Goal: Task Accomplishment & Management: Manage account settings

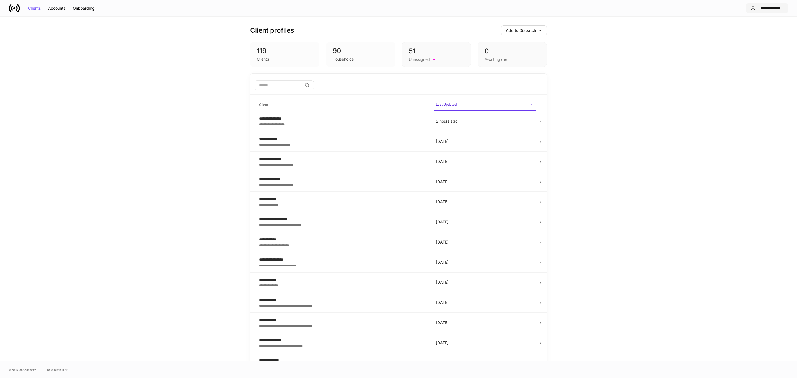
click at [762, 7] on div "**********" at bounding box center [771, 8] width 26 height 4
click at [748, 29] on li "Settings" at bounding box center [759, 34] width 76 height 10
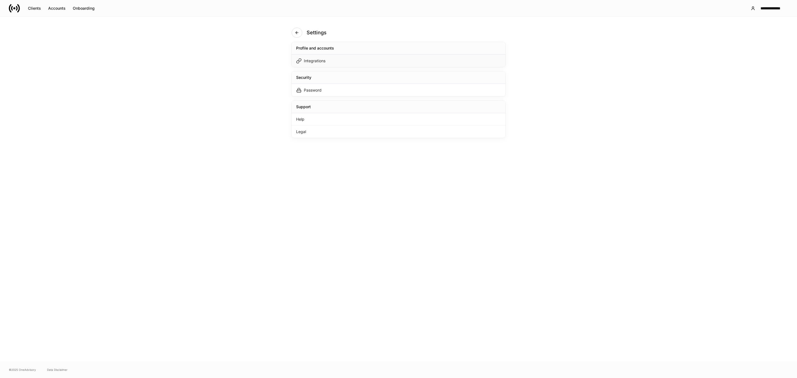
click at [326, 58] on div "Integrations" at bounding box center [315, 61] width 22 height 6
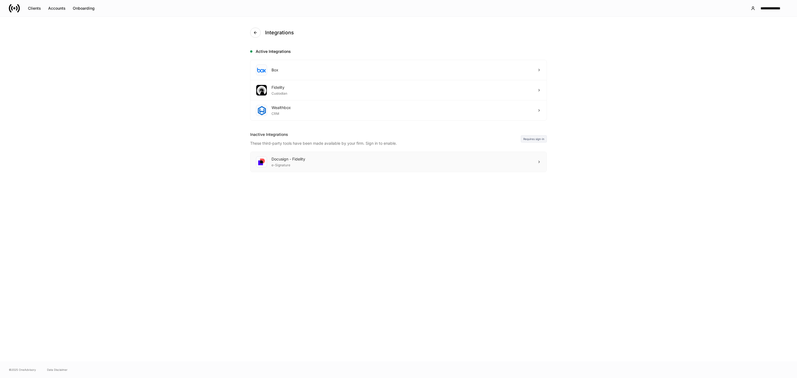
click at [330, 165] on div "Docusign - Fidelity e-Signature" at bounding box center [399, 162] width 296 height 20
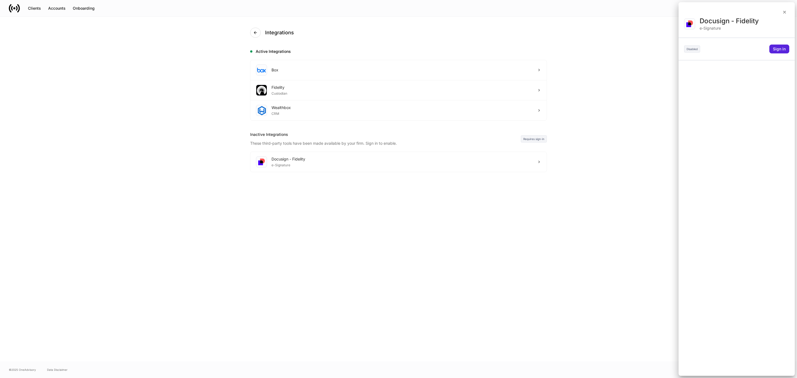
click at [767, 49] on div "Disabled Sign in" at bounding box center [736, 49] width 105 height 9
click at [776, 49] on div "Sign in" at bounding box center [779, 49] width 13 height 4
